Goal: Navigation & Orientation: Go to known website

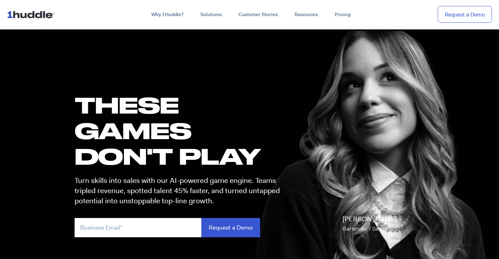
click at [29, 11] on img at bounding box center [32, 14] width 50 height 13
click at [38, 16] on img at bounding box center [32, 14] width 50 height 13
